Goal: Transaction & Acquisition: Purchase product/service

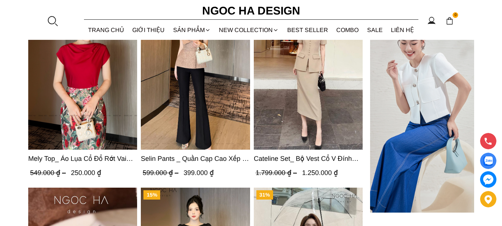
scroll to position [2306, 0]
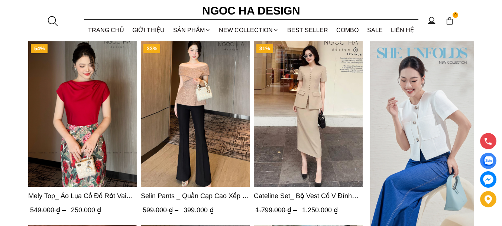
click at [292, 196] on span "Cateline Set_ Bộ Vest Cổ V Đính Cúc Nhí Chân Váy Bút Chì BJ127" at bounding box center [308, 195] width 109 height 10
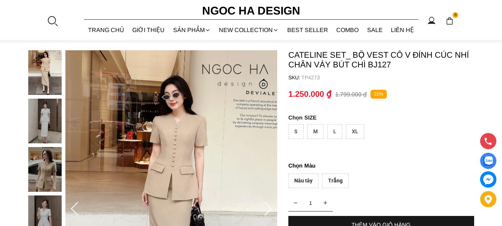
scroll to position [112, 0]
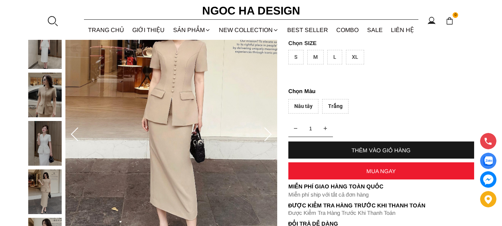
click at [40, 154] on img at bounding box center [44, 143] width 33 height 45
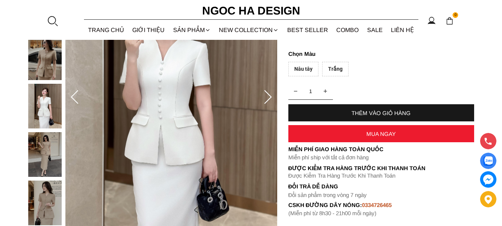
scroll to position [186, 0]
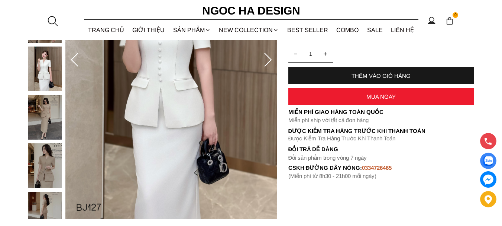
click at [45, 170] on img at bounding box center [44, 165] width 33 height 45
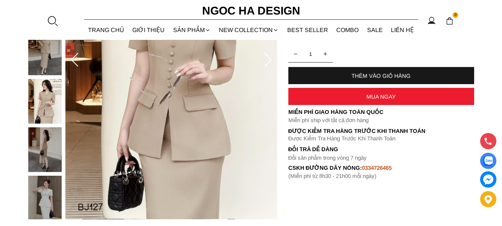
click at [46, 195] on img at bounding box center [44, 198] width 33 height 45
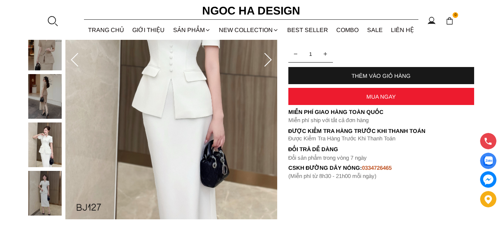
scroll to position [149, 0]
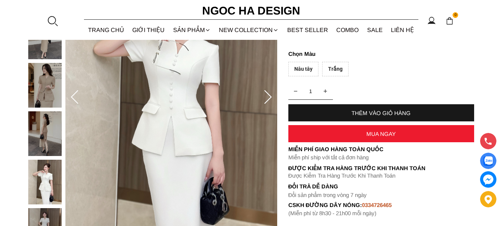
click at [42, 90] on img at bounding box center [44, 85] width 33 height 45
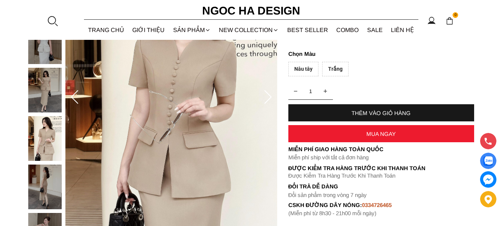
scroll to position [112, 0]
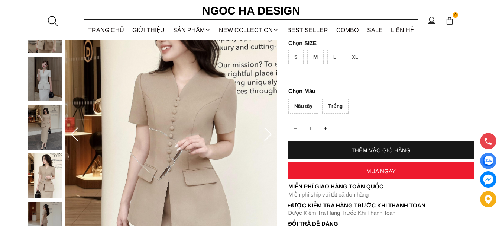
click at [39, 132] on img at bounding box center [44, 127] width 33 height 45
